Goal: Task Accomplishment & Management: Complete application form

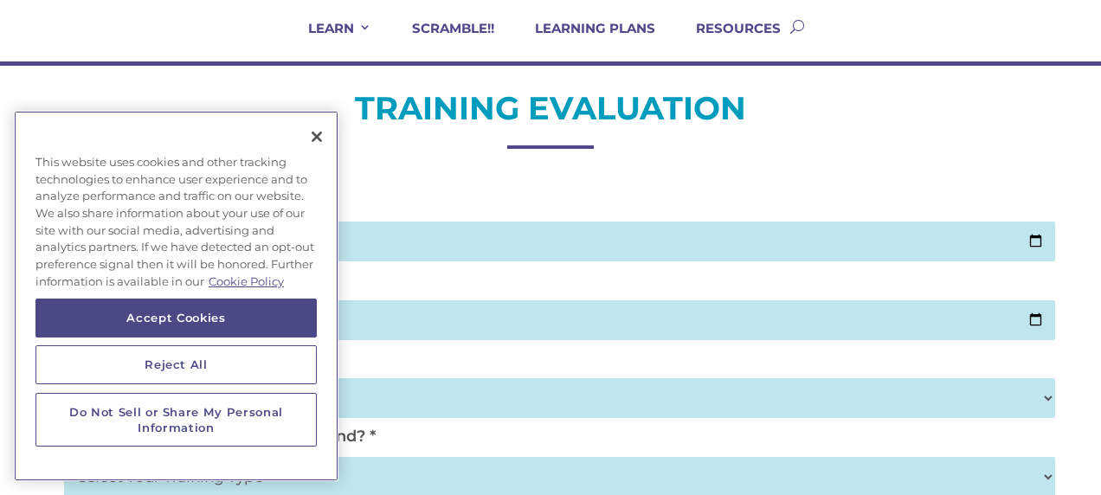
scroll to position [143, 0]
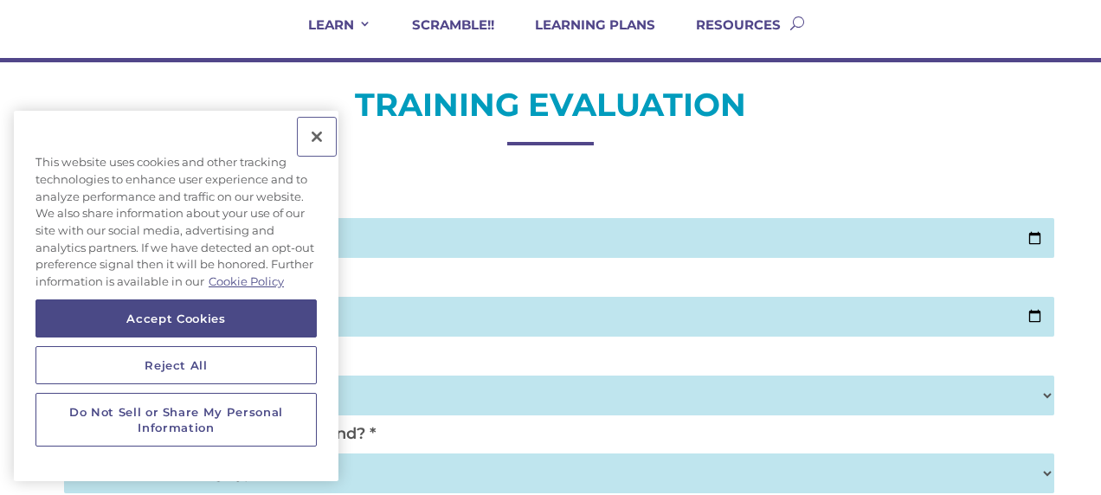
click at [320, 133] on button "Close" at bounding box center [317, 137] width 38 height 38
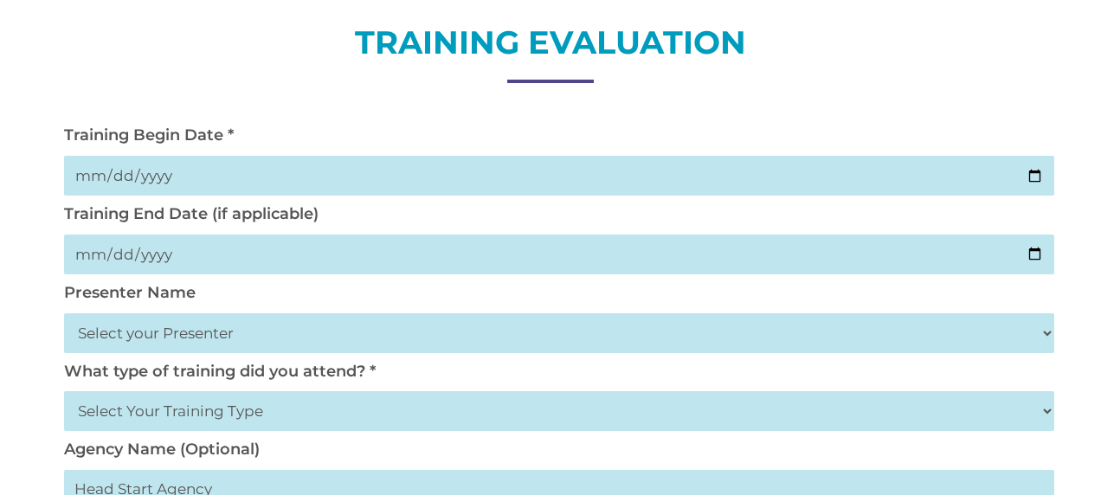
scroll to position [210, 0]
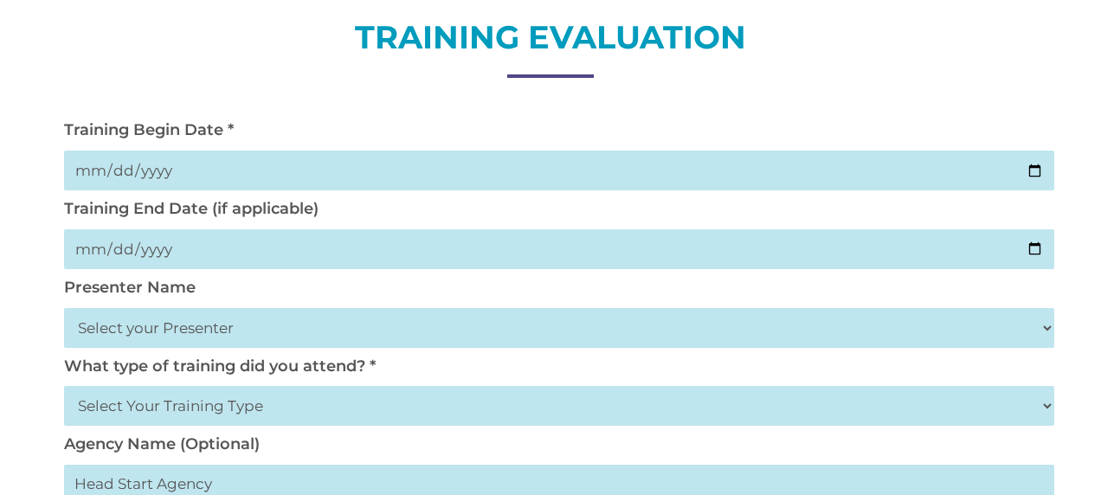
click at [90, 168] on input "date" at bounding box center [559, 171] width 991 height 40
type input "[DATE]"
click at [100, 253] on input "date" at bounding box center [559, 249] width 991 height 40
type input "2002-10-02"
type input "2025-10-02"
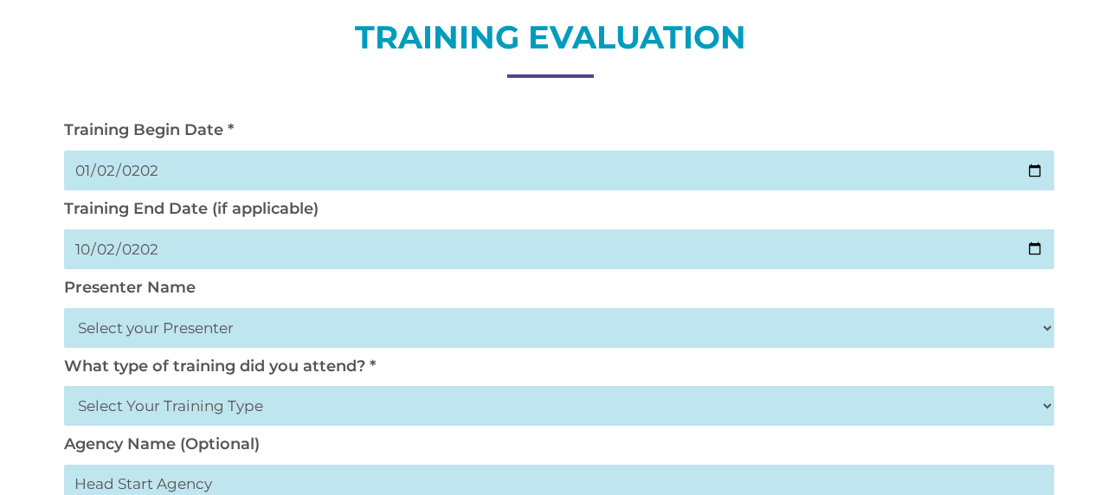
click at [92, 163] on input "2025-01-02" at bounding box center [559, 171] width 991 height 40
type input "2025-10-02"
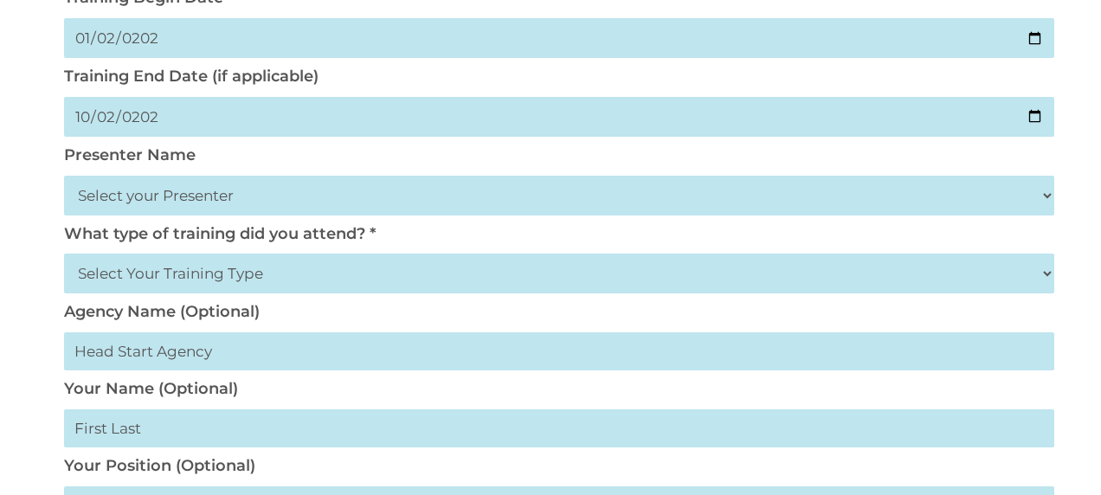
scroll to position [352, 0]
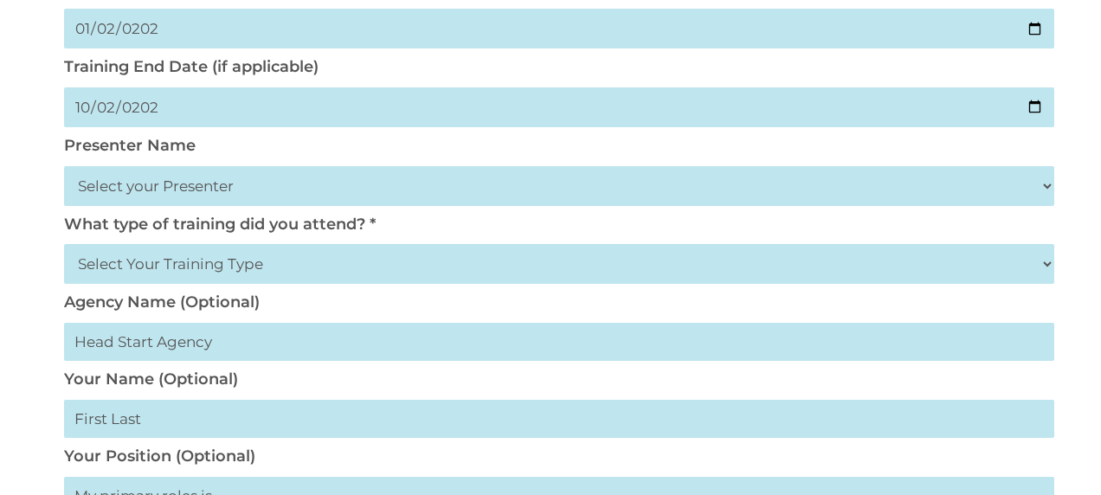
drag, startPoint x: 178, startPoint y: 176, endPoint x: 177, endPoint y: 189, distance: 13.1
click at [178, 176] on select "Select your Presenter Aaron Dickerson Amy Corkery Cindy Coats Danielle Hensley …" at bounding box center [559, 186] width 991 height 40
click at [187, 269] on select "Select Your Training Type On-site (at your agency) Virtual Visit Live Group Web…" at bounding box center [559, 264] width 991 height 40
select select "Virtual Visit"
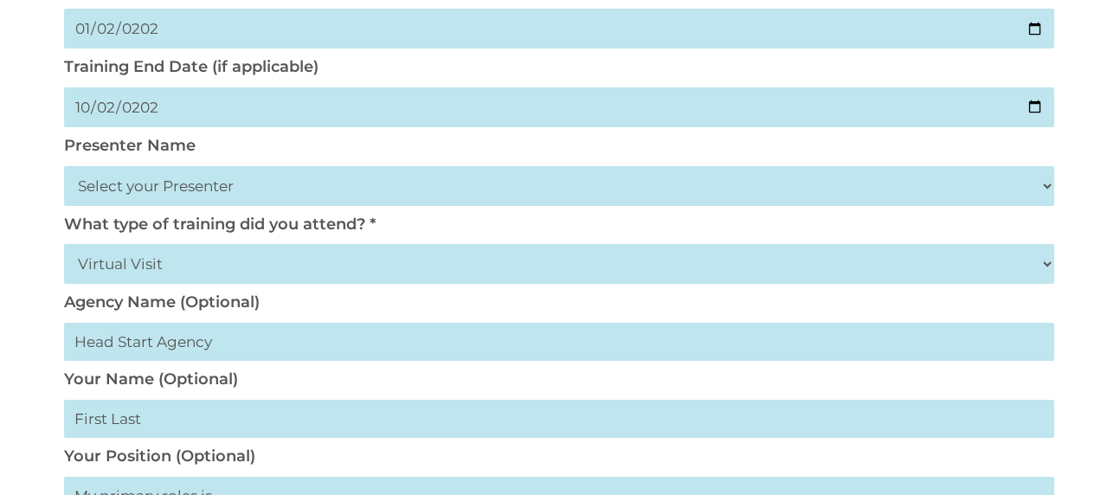
click at [64, 246] on select "Select Your Training Type On-site (at your agency) Virtual Visit Live Group Web…" at bounding box center [559, 264] width 991 height 40
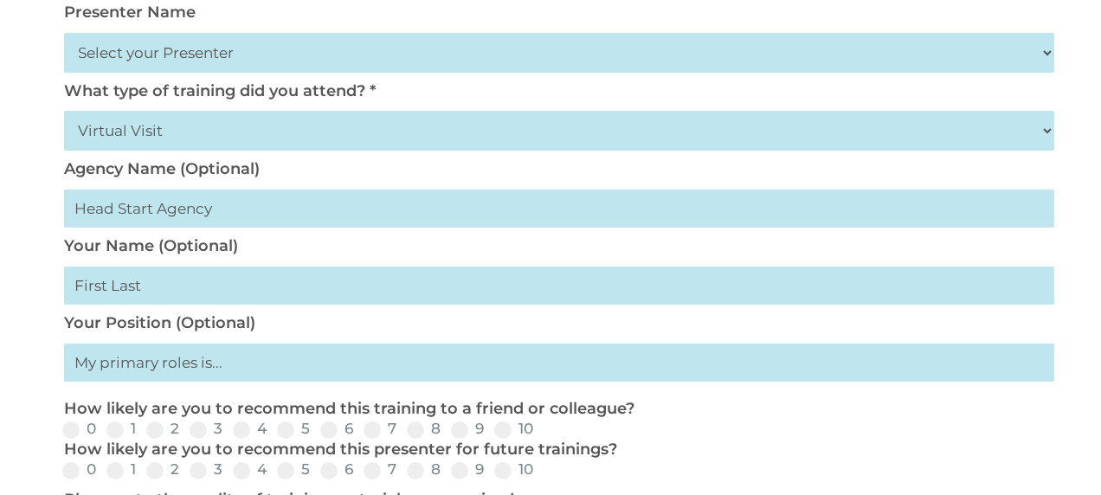
scroll to position [495, 0]
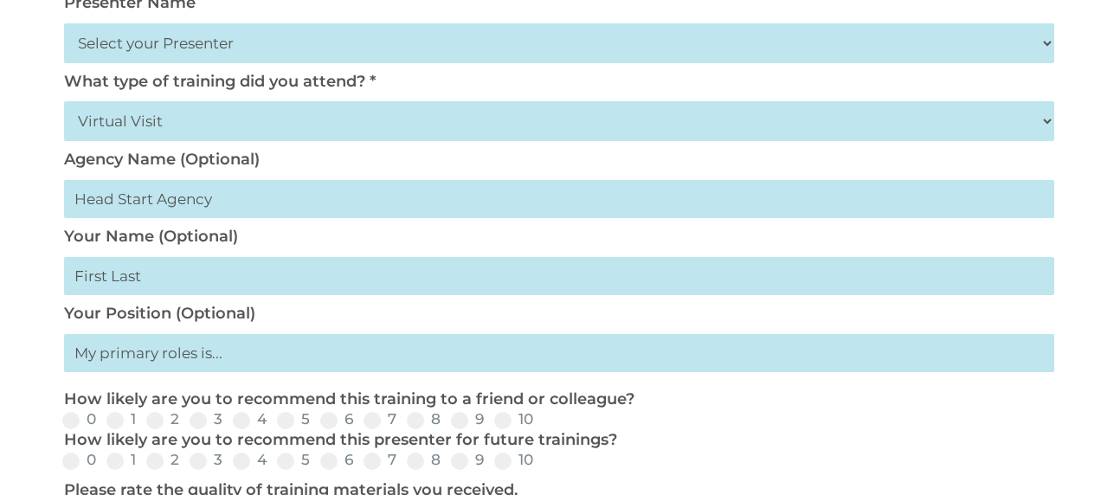
click at [165, 206] on input "text" at bounding box center [559, 199] width 991 height 38
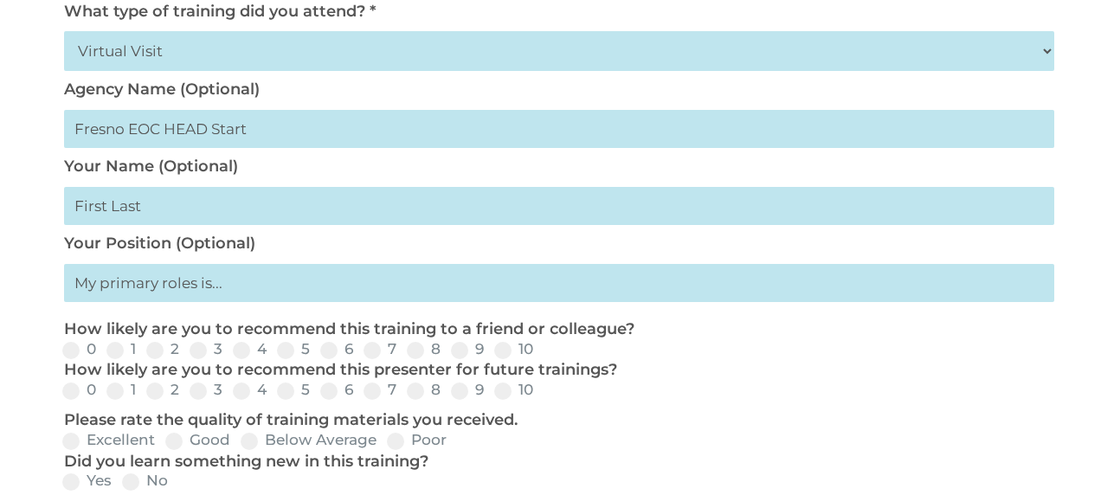
scroll to position [566, 0]
type input "Fresno EOC HEAD Start"
click at [141, 203] on input "text" at bounding box center [559, 205] width 991 height 38
type input "Debra Cockheran"
click at [132, 282] on input "text" at bounding box center [559, 282] width 991 height 38
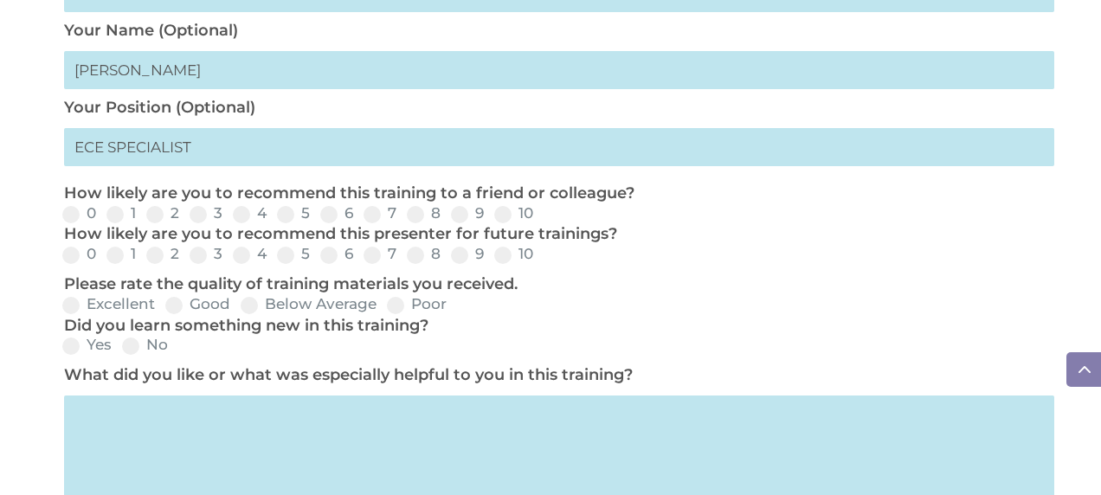
scroll to position [710, 0]
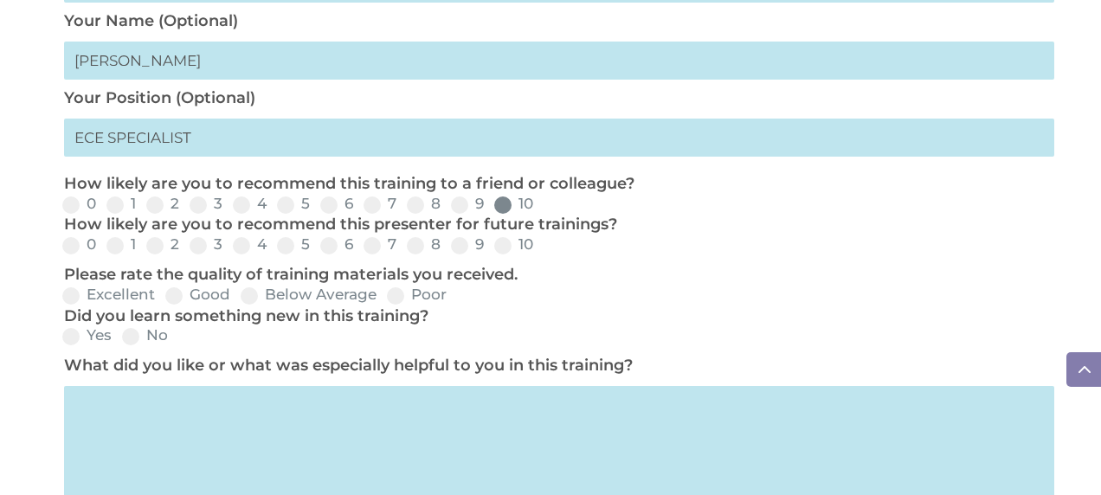
type input "ECE SPECIALIST"
click at [504, 209] on span at bounding box center [502, 204] width 17 height 17
click at [542, 209] on input "10" at bounding box center [547, 210] width 11 height 11
radio input "true"
click at [498, 251] on span at bounding box center [502, 245] width 17 height 17
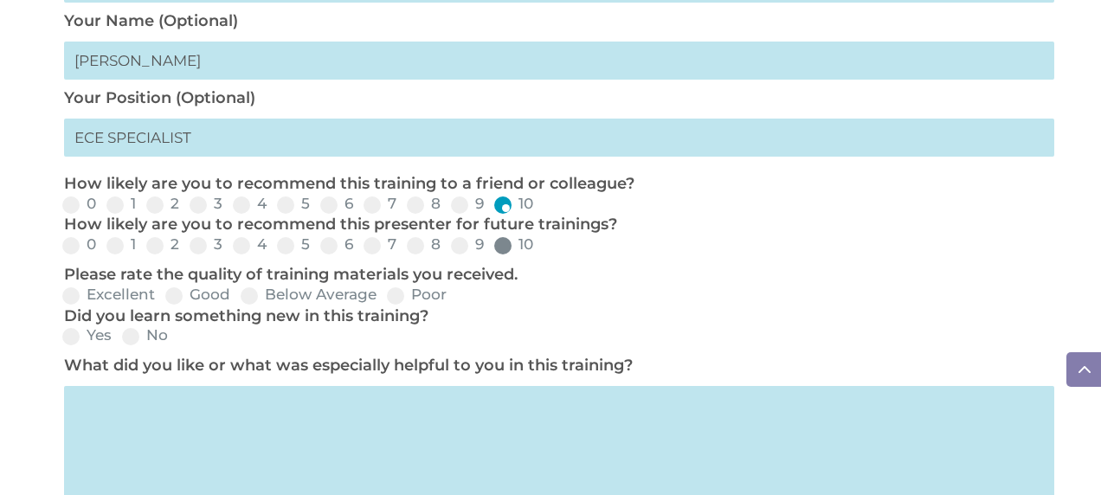
click at [542, 251] on input "10" at bounding box center [547, 251] width 11 height 11
radio input "true"
click at [81, 299] on label "Excellent" at bounding box center [108, 294] width 93 height 15
click at [164, 299] on input "Excellent" at bounding box center [169, 301] width 11 height 11
radio input "true"
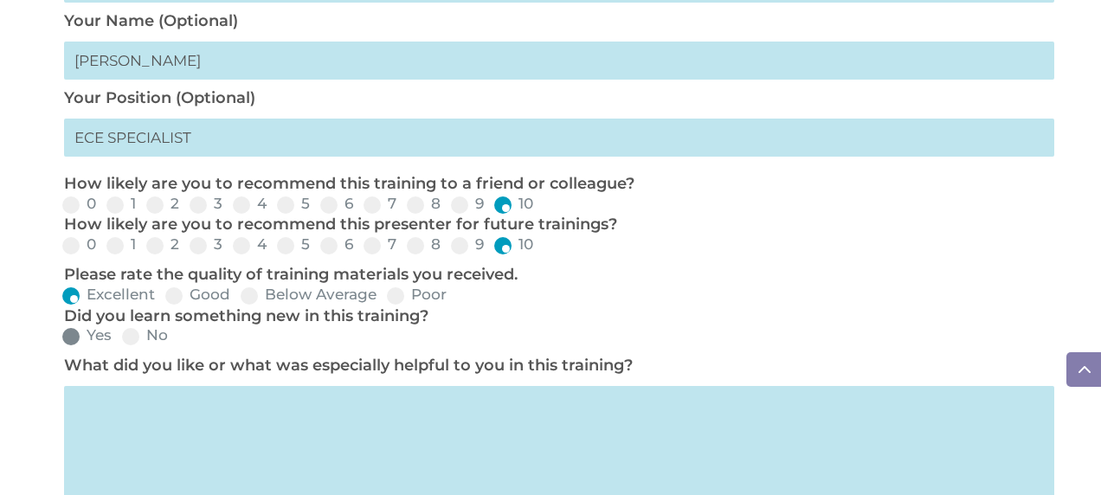
click at [83, 341] on label "Yes" at bounding box center [86, 335] width 49 height 15
click at [120, 341] on input "Yes" at bounding box center [125, 342] width 11 height 11
radio input "true"
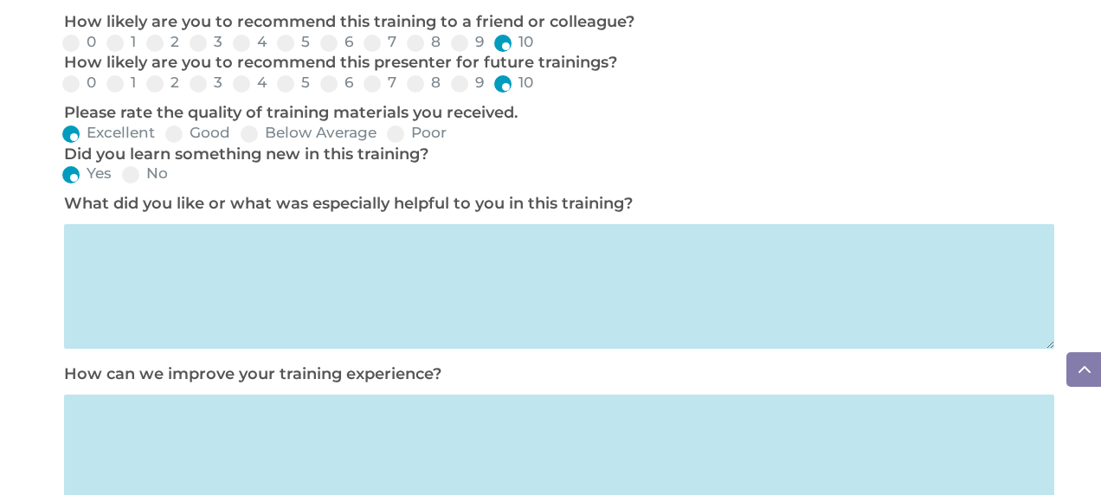
scroll to position [866, 0]
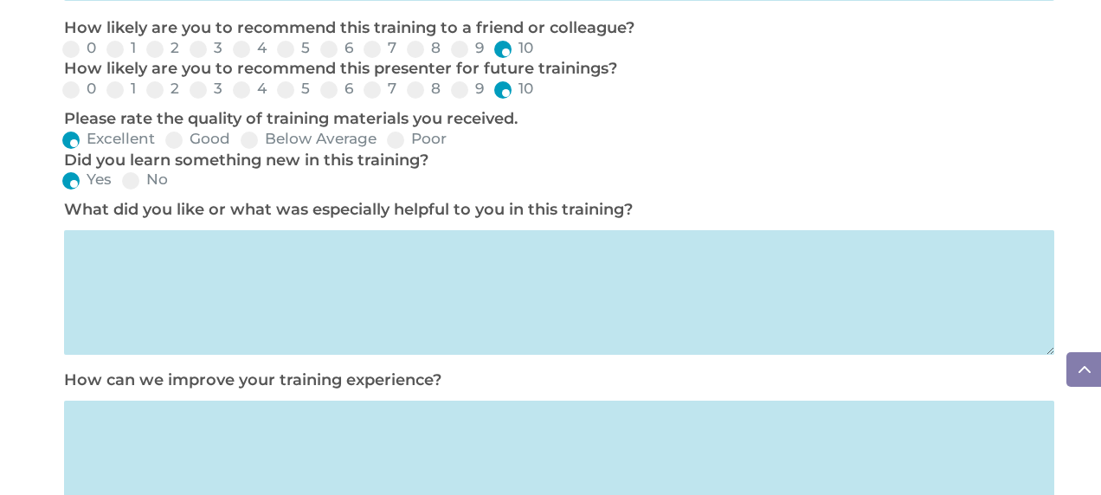
click at [147, 261] on textarea at bounding box center [559, 292] width 991 height 125
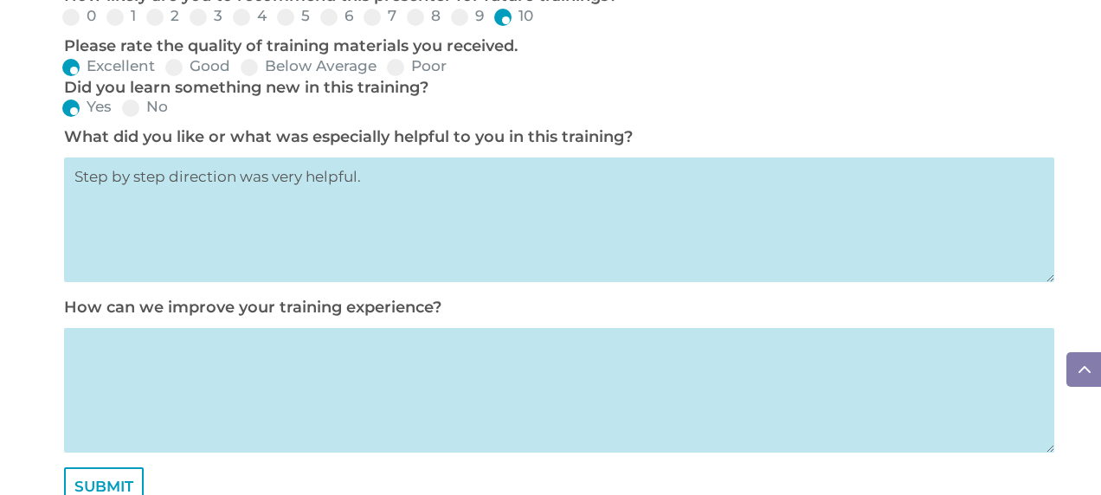
scroll to position [1011, 0]
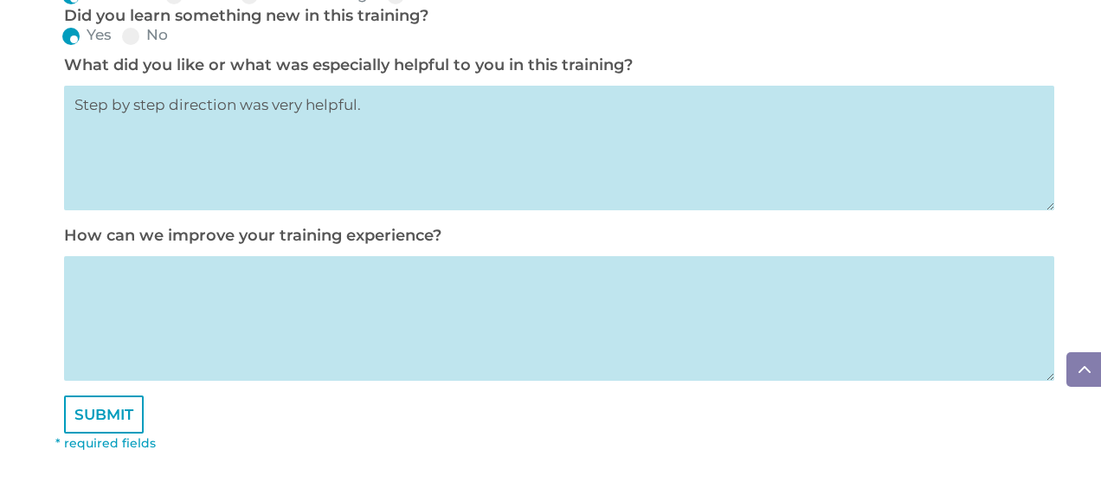
type textarea "Step by step direction was very helpful."
click at [119, 313] on textarea at bounding box center [559, 318] width 991 height 125
type textarea "everything was great"
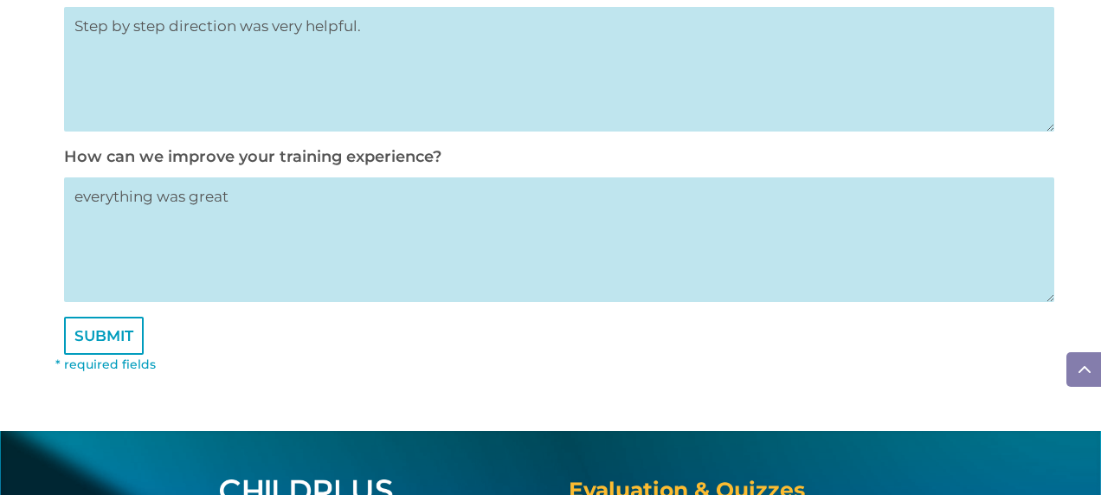
scroll to position [1092, 0]
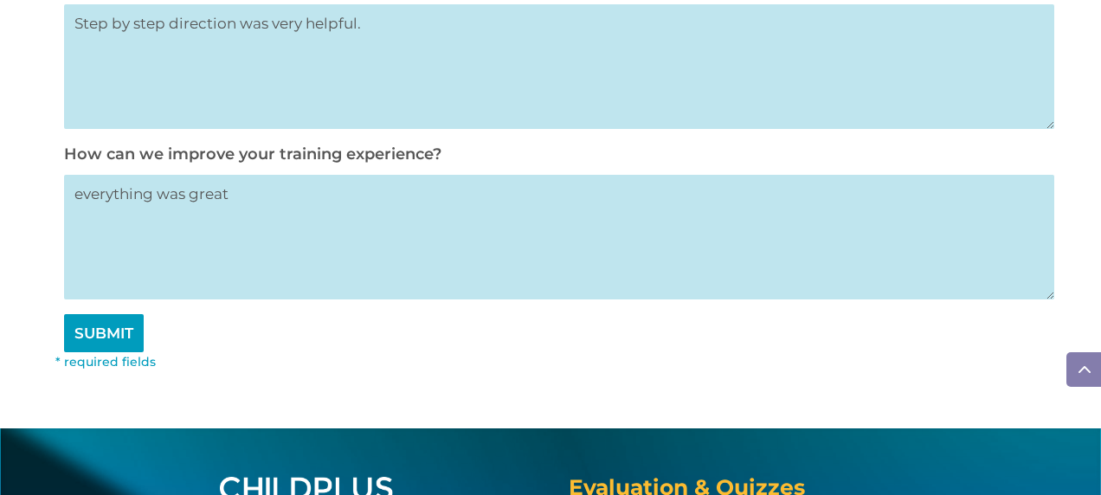
click at [109, 349] on input "SUBMIT" at bounding box center [104, 333] width 80 height 38
